Goal: Information Seeking & Learning: Learn about a topic

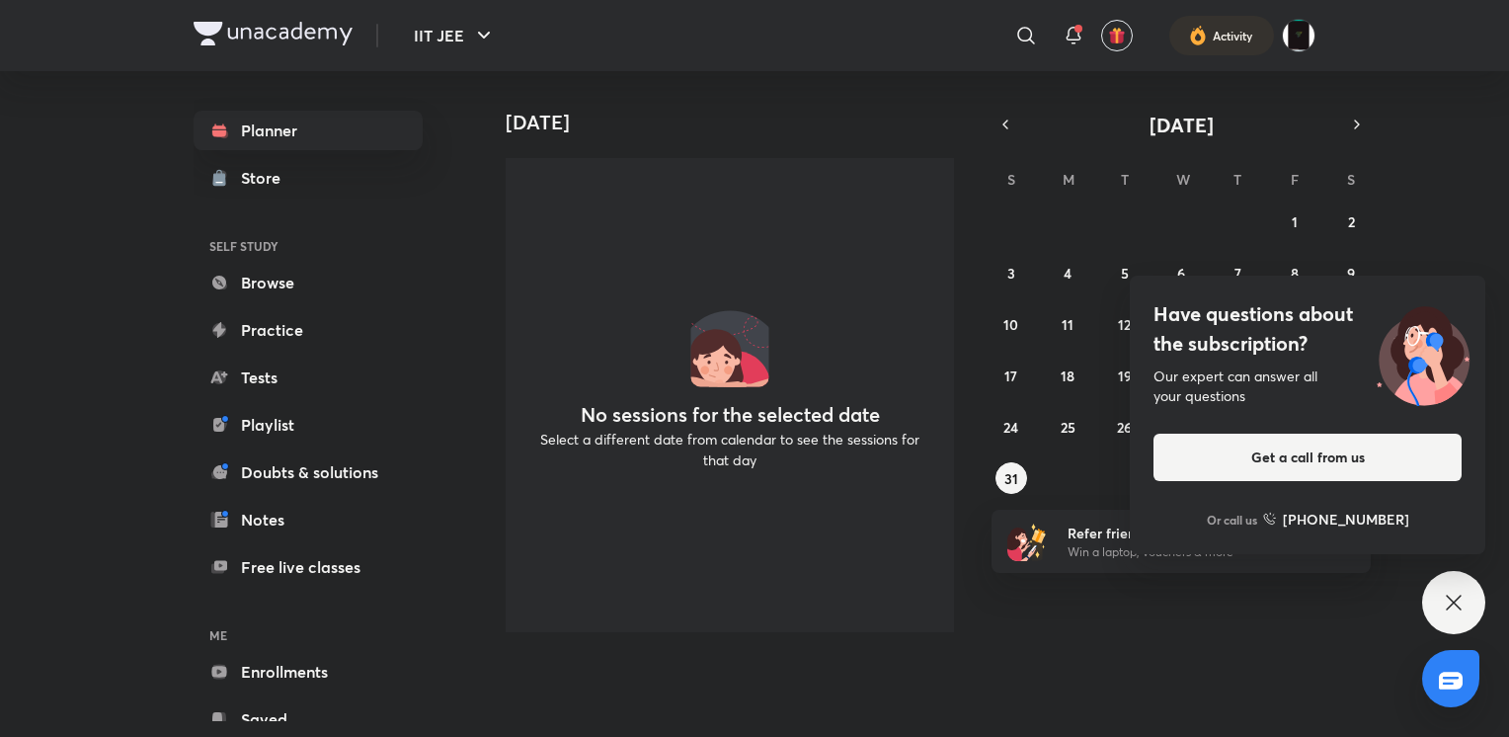
click at [1435, 605] on div "Have questions about the subscription? Our expert can answer all your questions…" at bounding box center [1453, 602] width 63 height 63
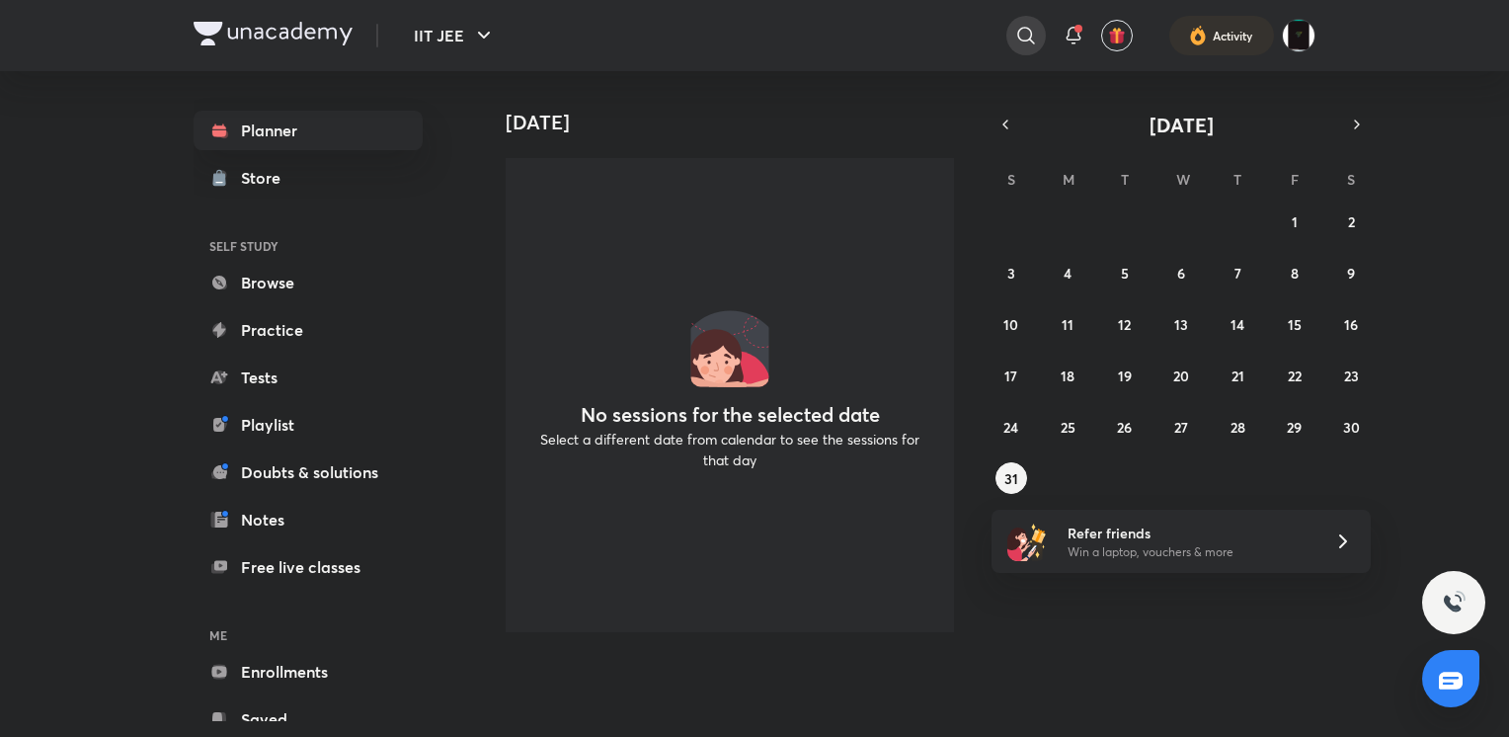
click at [1022, 31] on icon at bounding box center [1026, 36] width 24 height 24
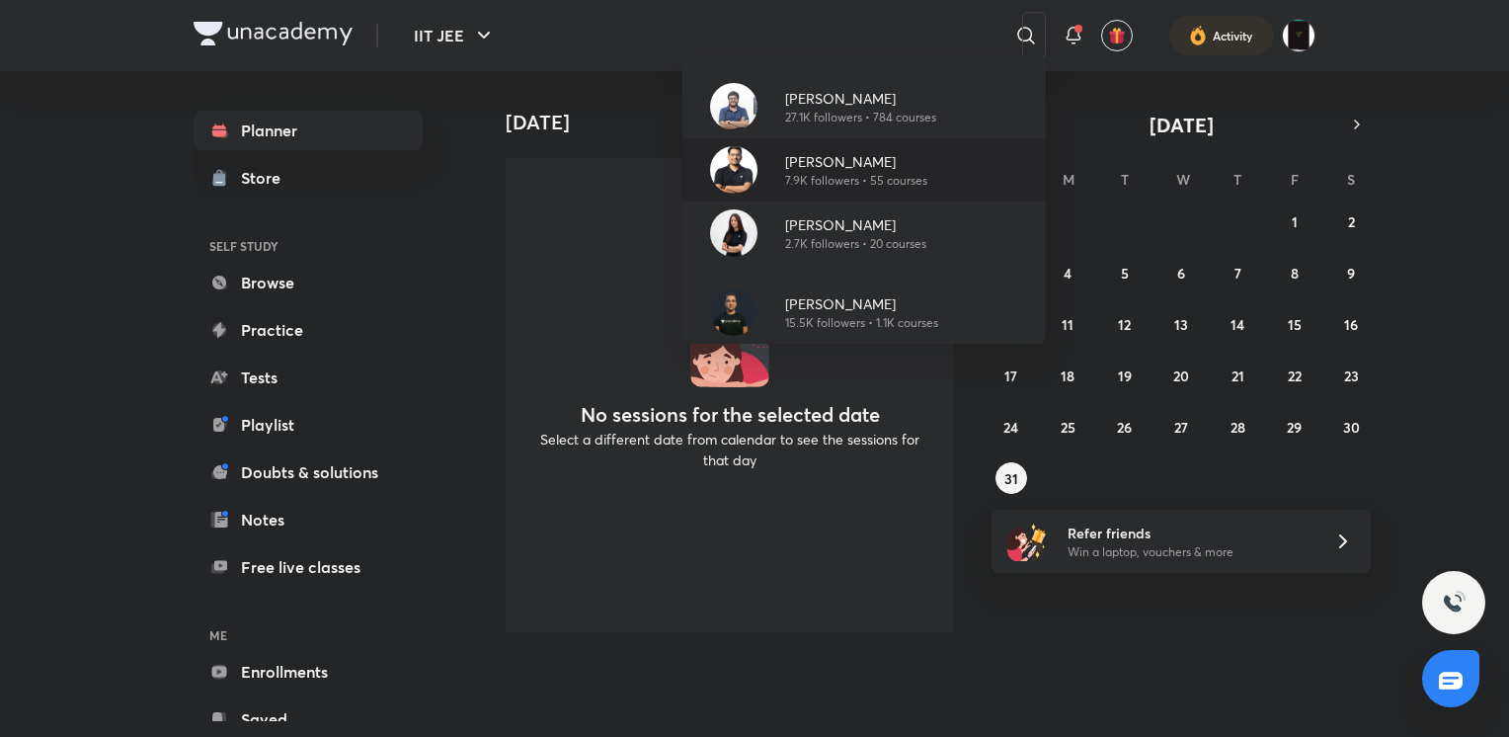
click at [798, 175] on p "7.9K followers • 55 courses" at bounding box center [856, 181] width 142 height 18
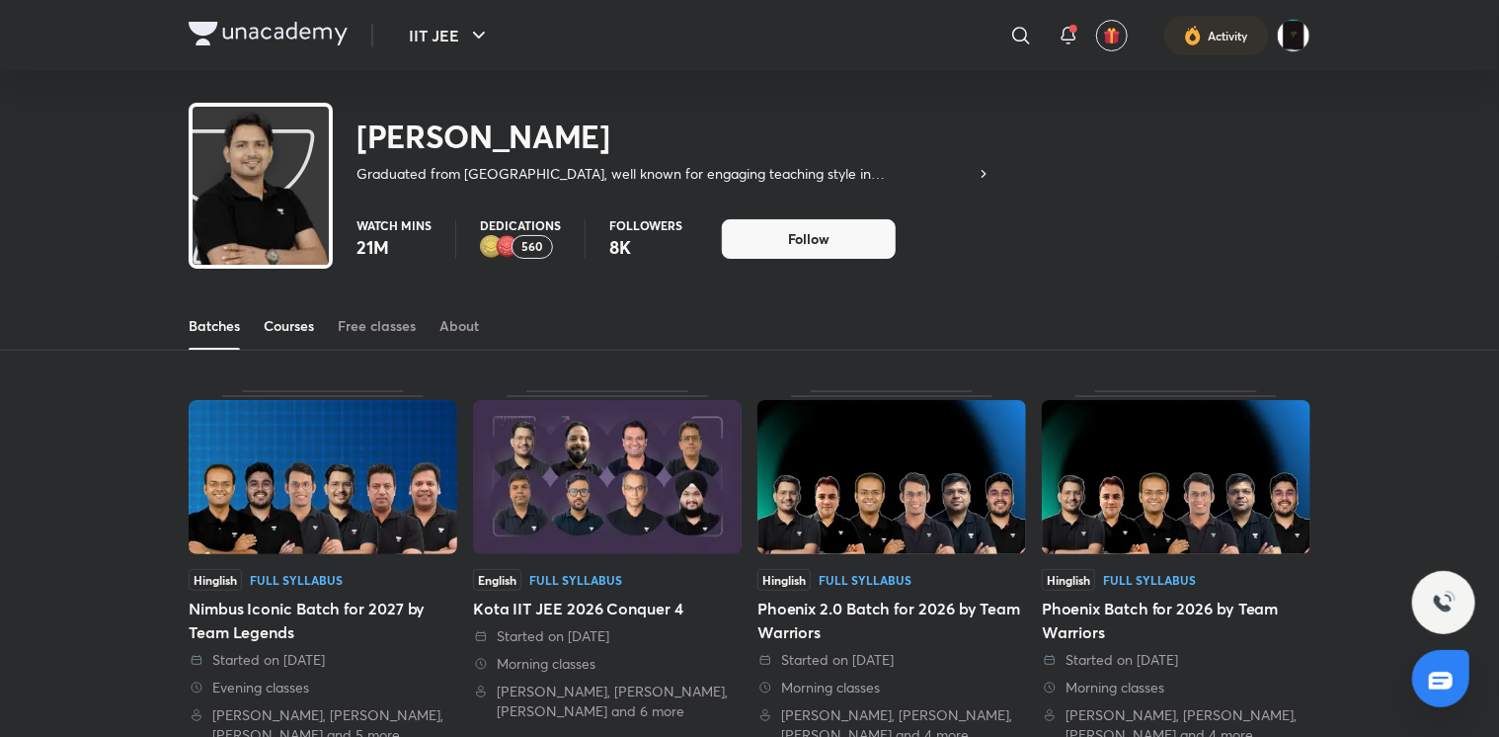
click at [290, 318] on div "Courses" at bounding box center [289, 326] width 50 height 20
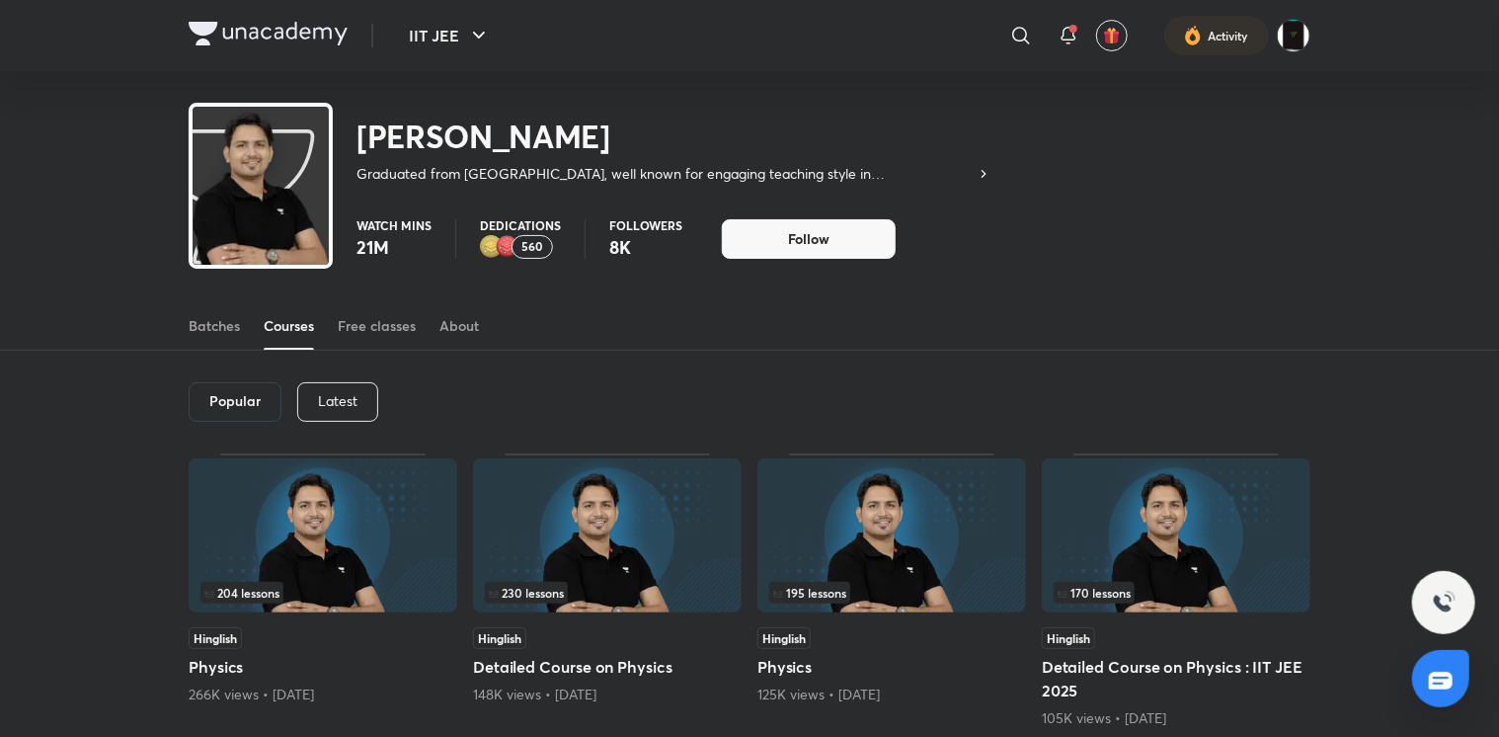
drag, startPoint x: 689, startPoint y: 499, endPoint x: 553, endPoint y: 530, distance: 139.9
click at [553, 530] on img at bounding box center [607, 535] width 269 height 154
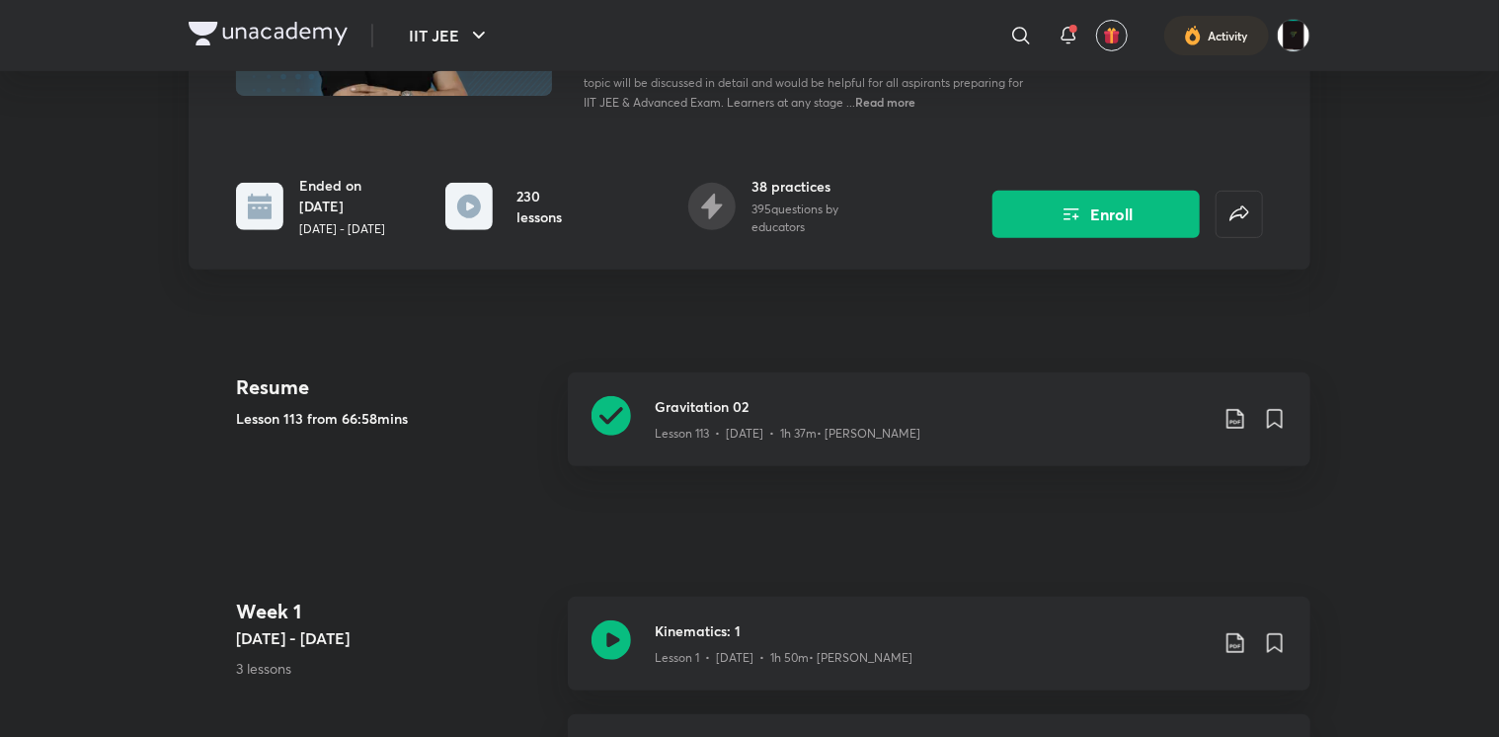
scroll to position [296, 0]
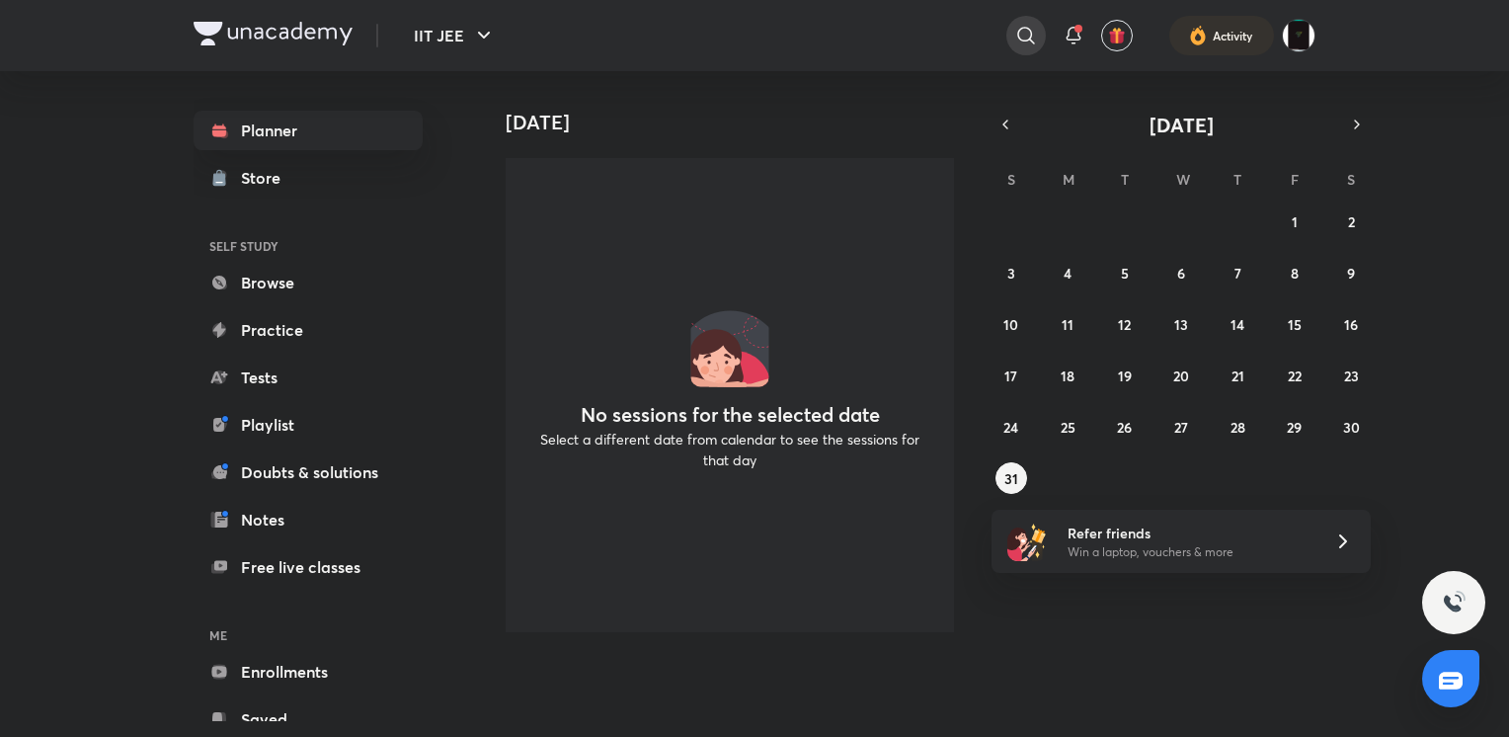
click at [1016, 40] on icon at bounding box center [1026, 36] width 24 height 24
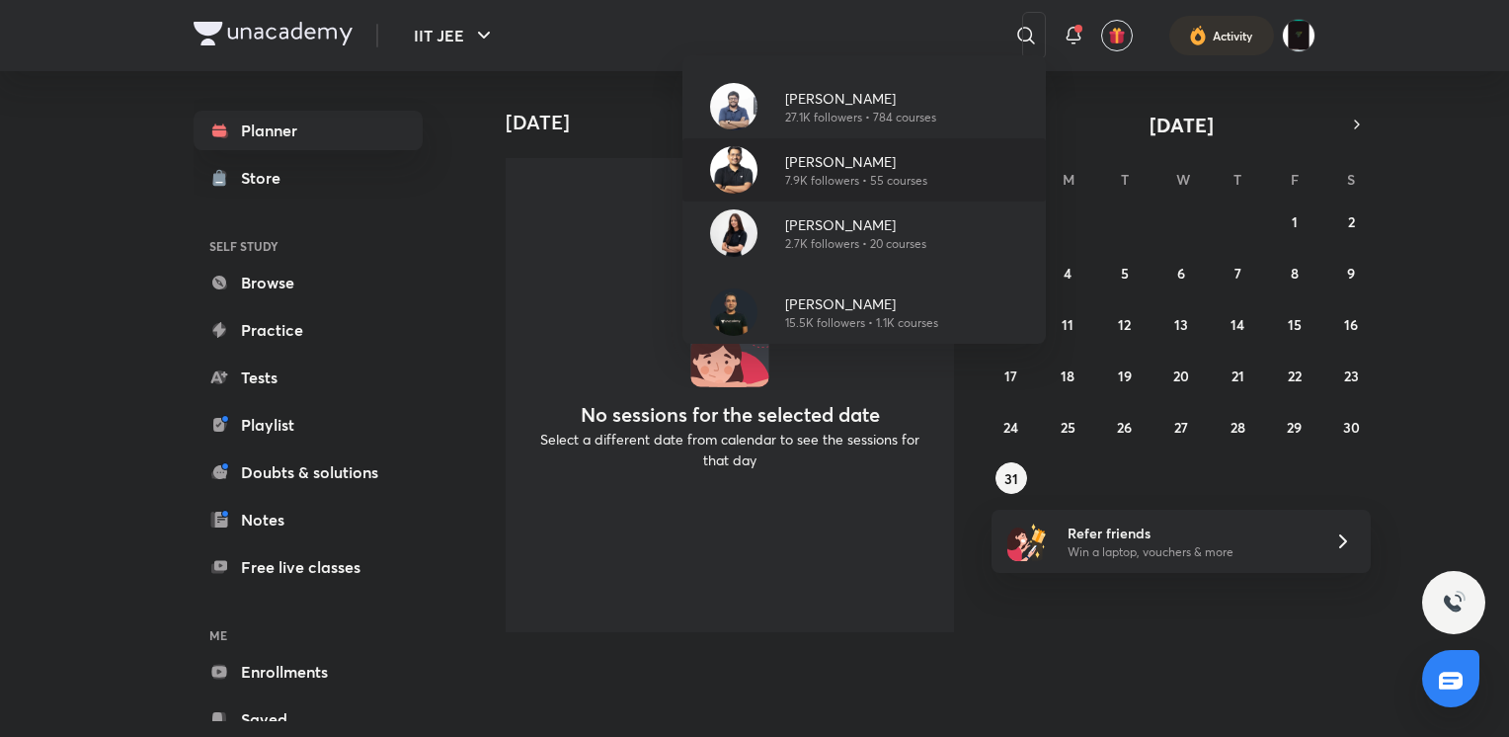
click at [840, 168] on p "[PERSON_NAME]" at bounding box center [856, 161] width 142 height 21
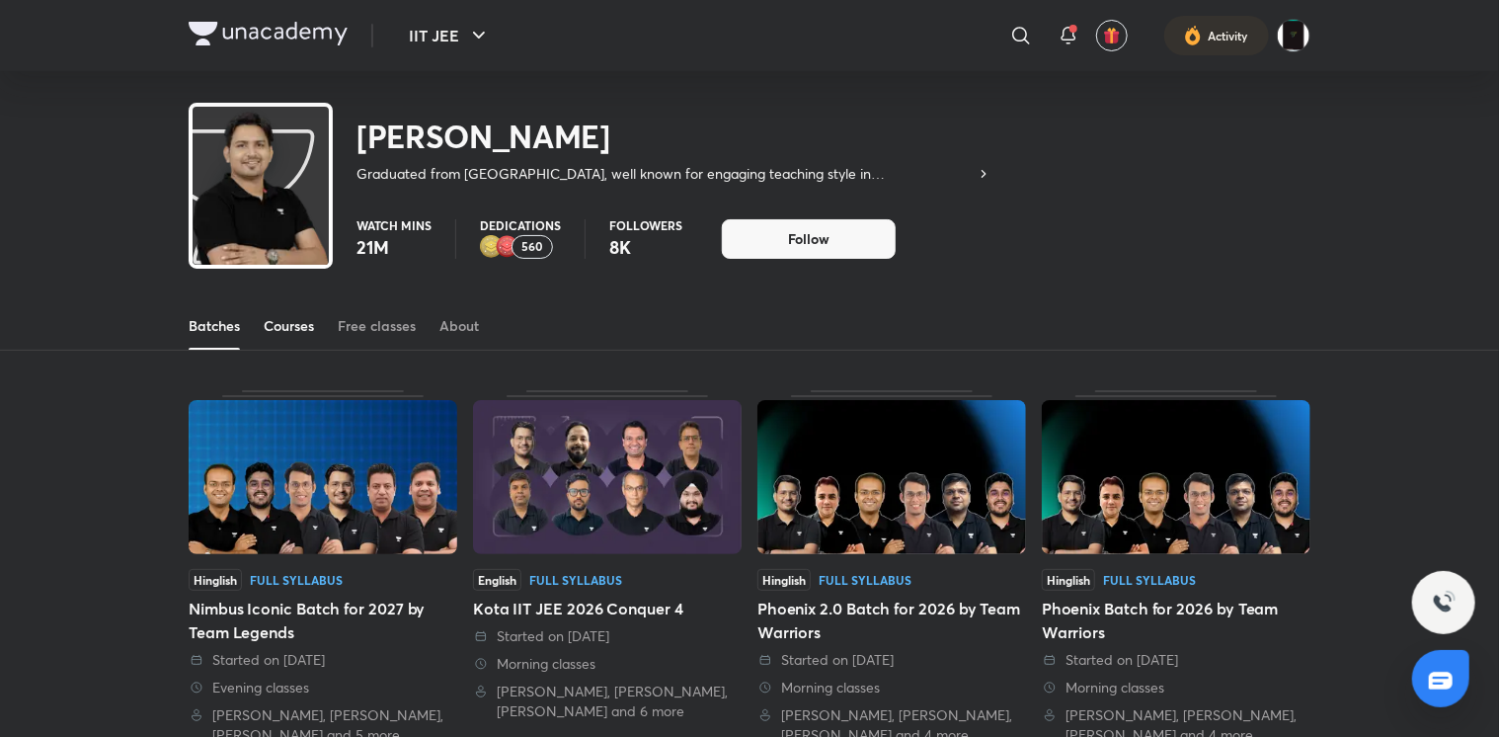
click at [292, 316] on div "Courses" at bounding box center [289, 326] width 50 height 20
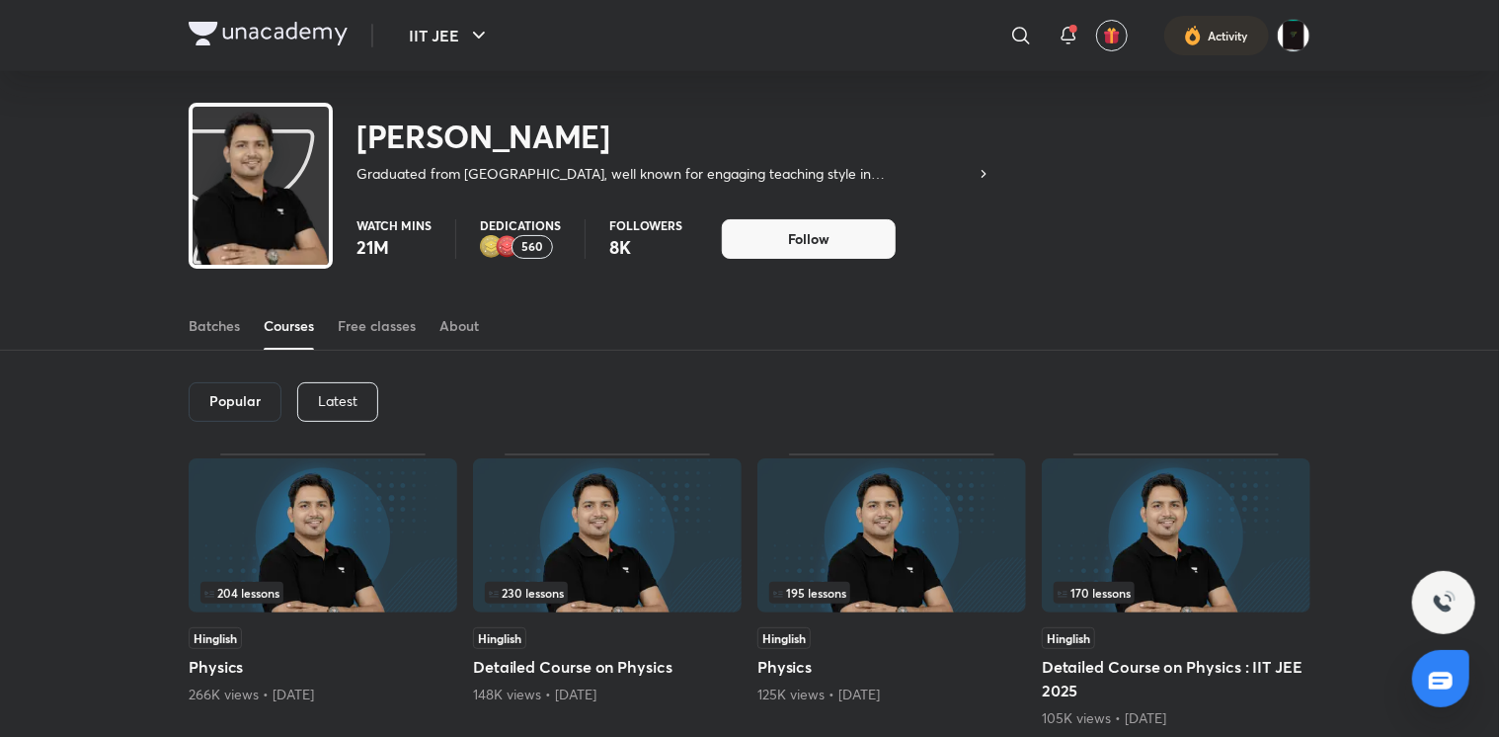
click at [593, 514] on img at bounding box center [607, 535] width 269 height 154
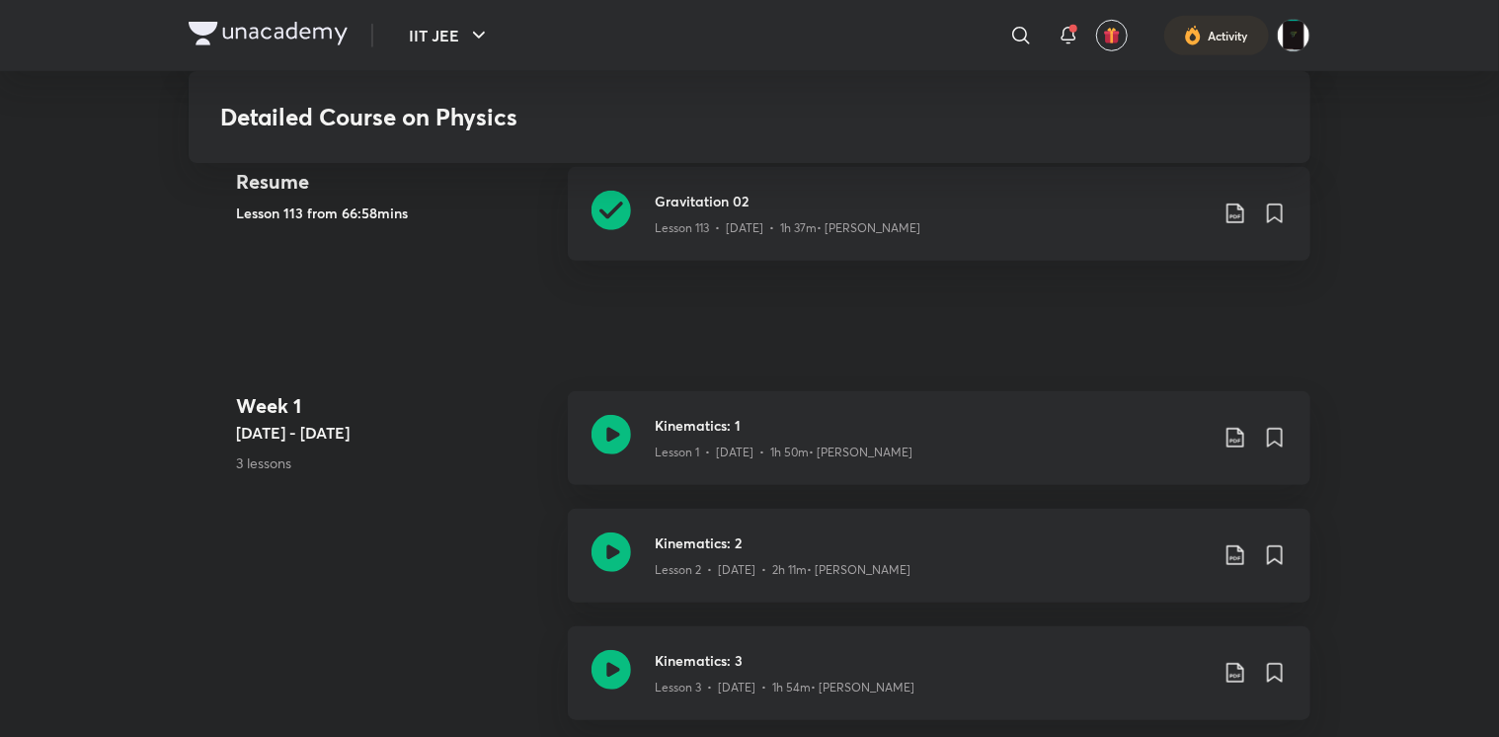
scroll to position [505, 0]
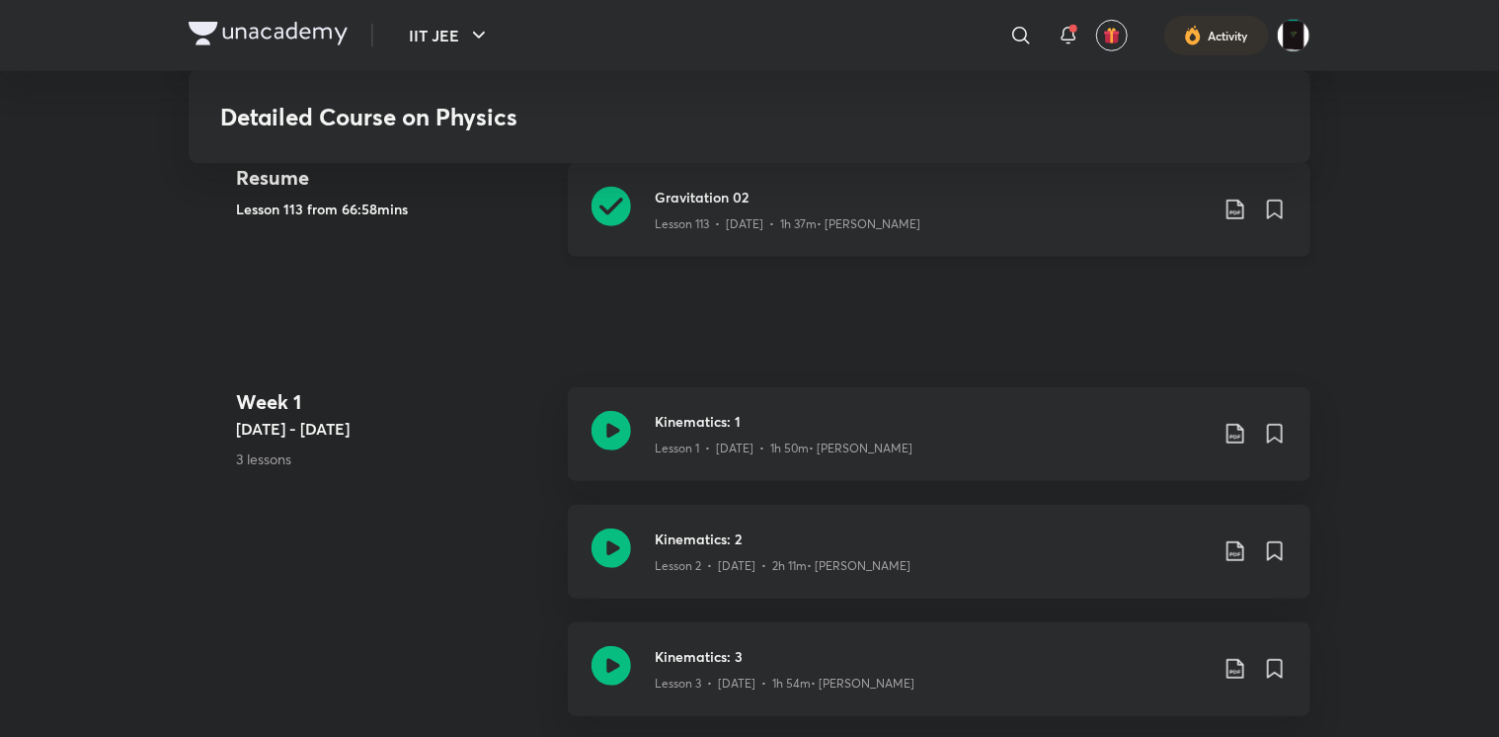
click at [597, 215] on icon at bounding box center [612, 207] width 40 height 40
